Goal: Answer question/provide support: Share knowledge or assist other users

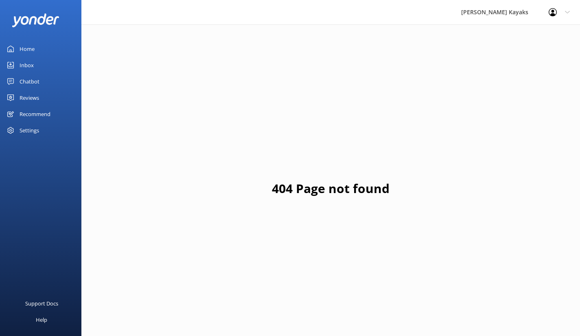
click at [29, 63] on div "Inbox" at bounding box center [27, 65] width 14 height 16
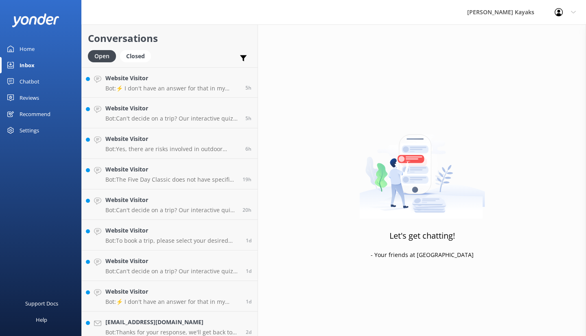
click at [30, 83] on div "Chatbot" at bounding box center [30, 81] width 20 height 16
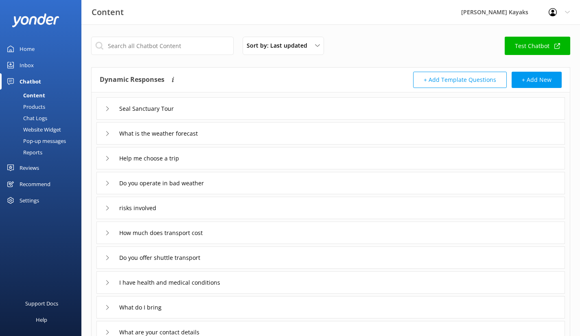
click at [112, 109] on div "Seal Sanctuary Tour" at bounding box center [142, 108] width 75 height 13
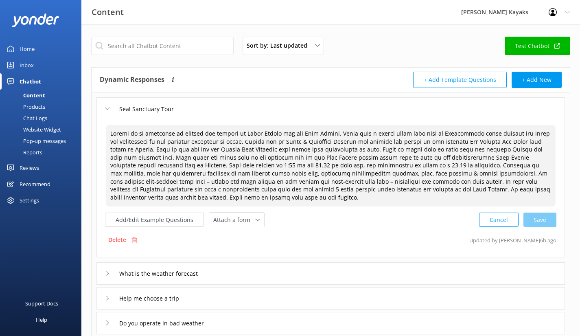
drag, startPoint x: 244, startPoint y: 165, endPoint x: 239, endPoint y: 165, distance: 5.7
click at [239, 165] on textarea at bounding box center [331, 165] width 450 height 81
click at [369, 165] on textarea at bounding box center [331, 165] width 450 height 81
click at [542, 217] on div "Cancel Loading.." at bounding box center [518, 218] width 77 height 15
type textarea "Loremi do si ametconse ad elitsed doe tempori ut Labor Etdolo mag ali Enim Admi…"
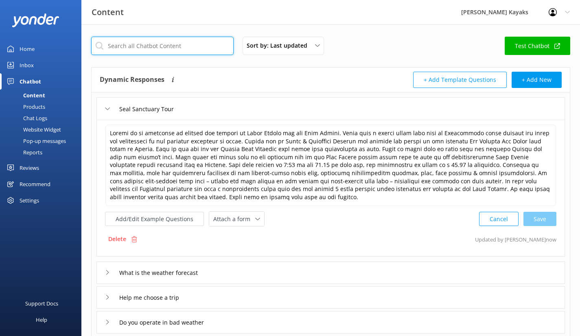
click at [167, 46] on input "text" at bounding box center [162, 46] width 143 height 18
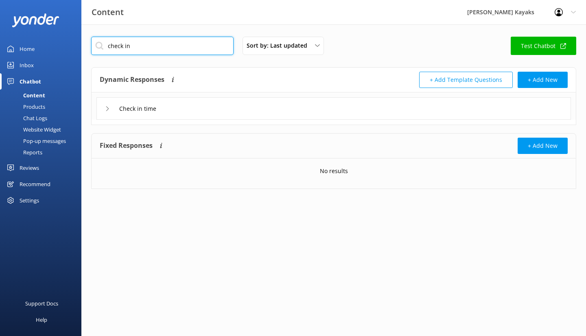
type input "check in"
click at [111, 109] on div "Check in time" at bounding box center [132, 108] width 55 height 13
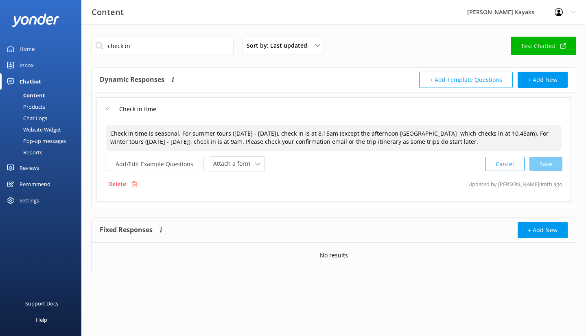
drag, startPoint x: 499, startPoint y: 134, endPoint x: 487, endPoint y: 128, distance: 12.9
click at [487, 128] on textarea "Check in time is seasonal. For summer tours ([DATE] - [DATE]), check in is at 8…" at bounding box center [334, 138] width 456 height 26
click at [544, 164] on div "Cancel Save" at bounding box center [523, 163] width 77 height 15
type textarea "Check in time is seasonal. For summer tours ([DATE] - [DATE]), check in is at 8…"
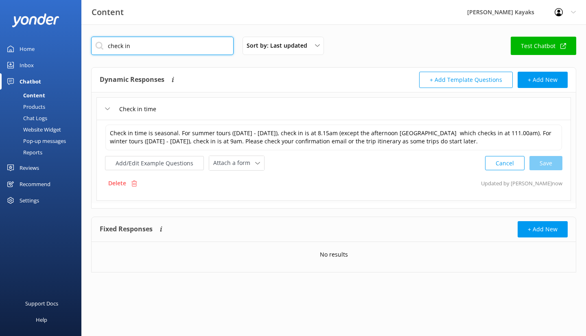
drag, startPoint x: 146, startPoint y: 47, endPoint x: 82, endPoint y: 51, distance: 63.6
click at [82, 51] on div "check in Sort by: Last updated Title Last updated Test Chatbot Dynamic Response…" at bounding box center [333, 160] width 505 height 272
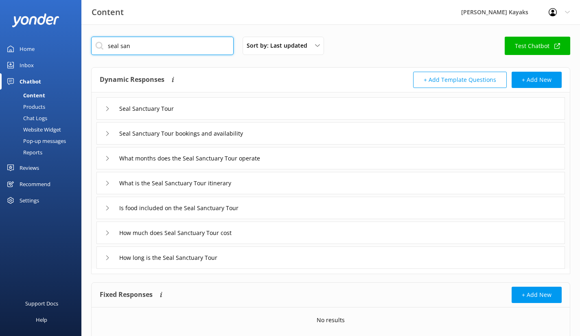
type input "seal san"
click at [107, 110] on icon at bounding box center [107, 108] width 5 height 5
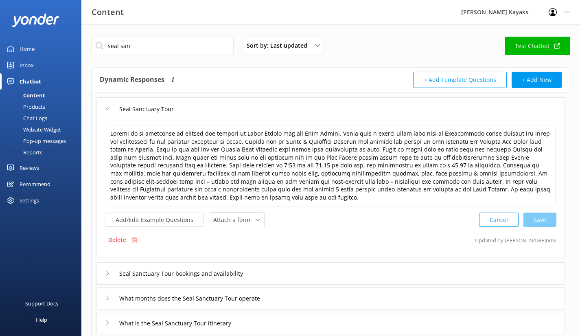
scroll to position [81, 0]
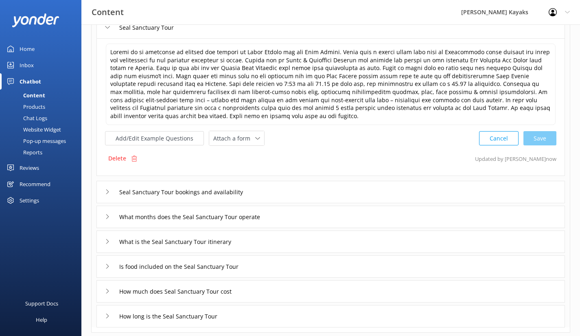
click at [105, 190] on icon at bounding box center [107, 191] width 5 height 5
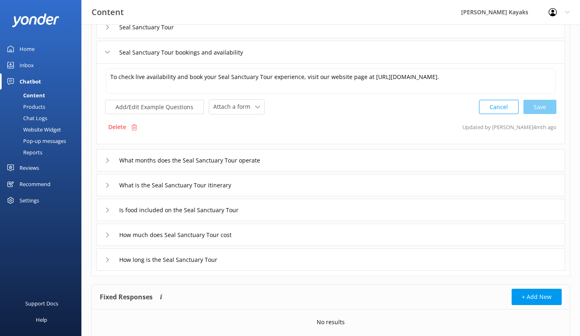
click at [109, 161] on icon at bounding box center [107, 160] width 5 height 5
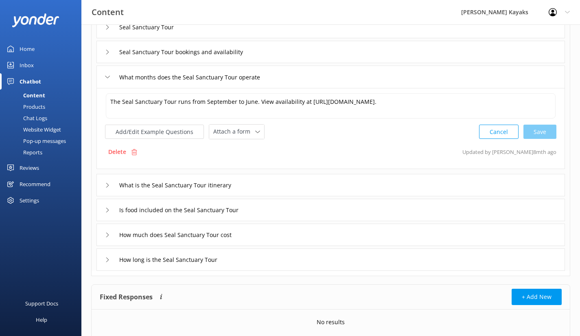
click at [105, 187] on icon at bounding box center [107, 185] width 5 height 5
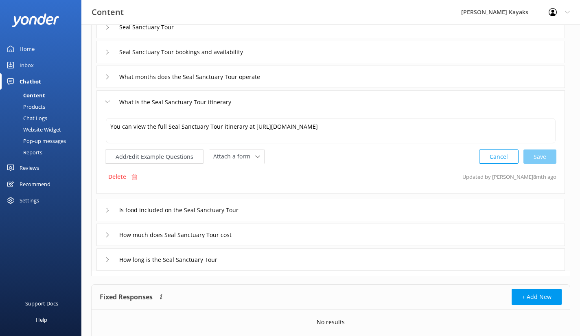
click at [107, 207] on div "Is food included on the Seal Sanctuary Tour" at bounding box center [180, 209] width 150 height 13
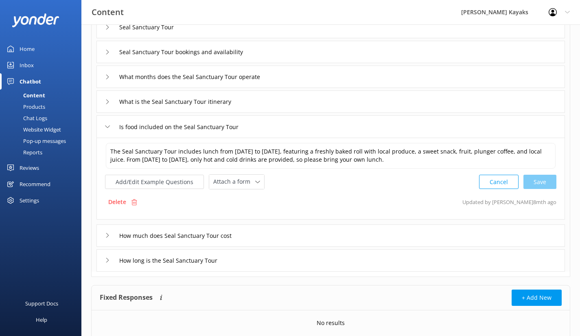
scroll to position [111, 0]
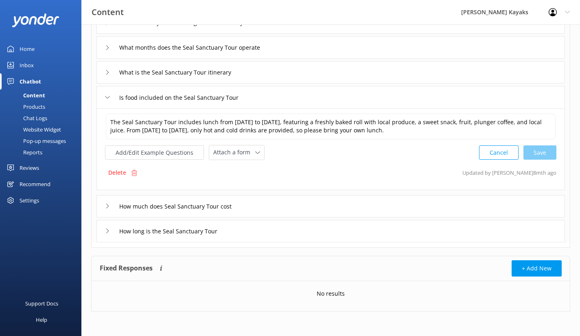
click at [107, 207] on icon at bounding box center [107, 206] width 5 height 5
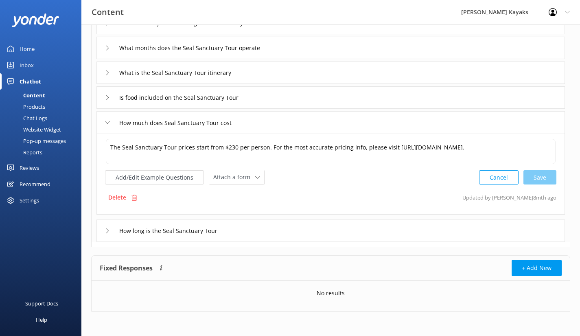
click at [105, 231] on icon at bounding box center [107, 230] width 5 height 5
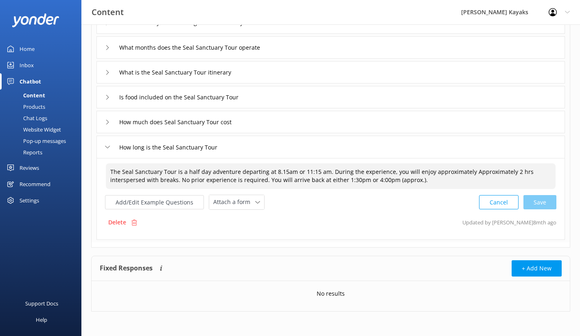
drag, startPoint x: 315, startPoint y: 170, endPoint x: 309, endPoint y: 167, distance: 6.6
click at [309, 167] on textarea "The Seal Sanctuary Tour is a half day adventure departing at 8.15am or 11:15 am…" at bounding box center [331, 176] width 450 height 26
click at [537, 201] on div "Cancel Loading.." at bounding box center [518, 202] width 77 height 15
type textarea "The Seal Sanctuary Tour is a half day adventure departing at 8.15am or 11:00am.…"
